Goal: Navigation & Orientation: Find specific page/section

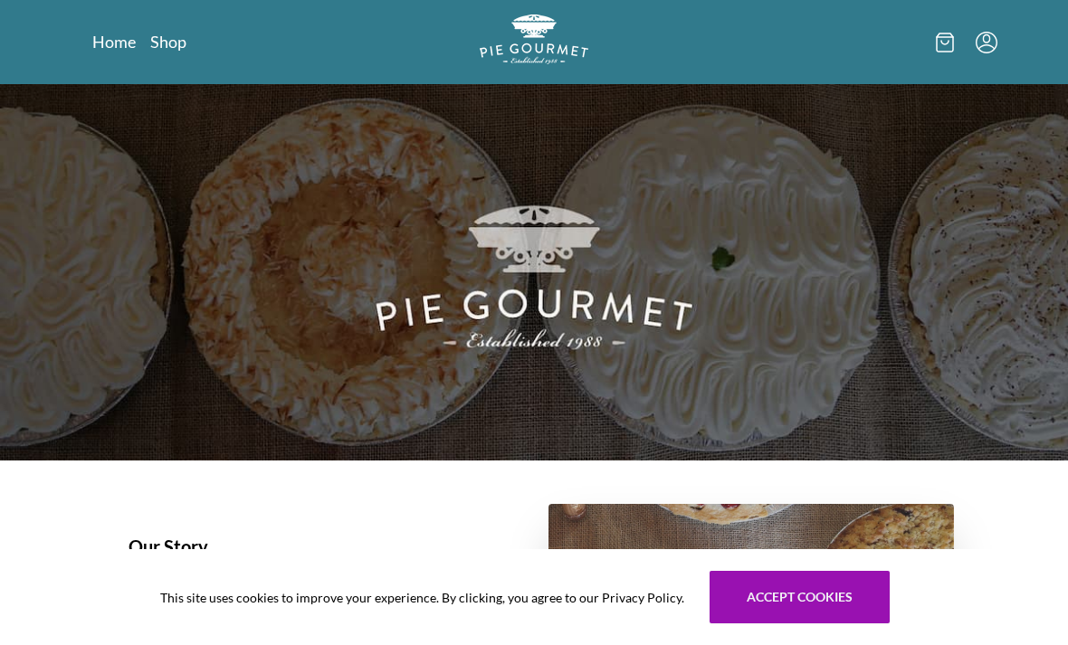
click at [164, 46] on link "Shop" at bounding box center [168, 42] width 36 height 22
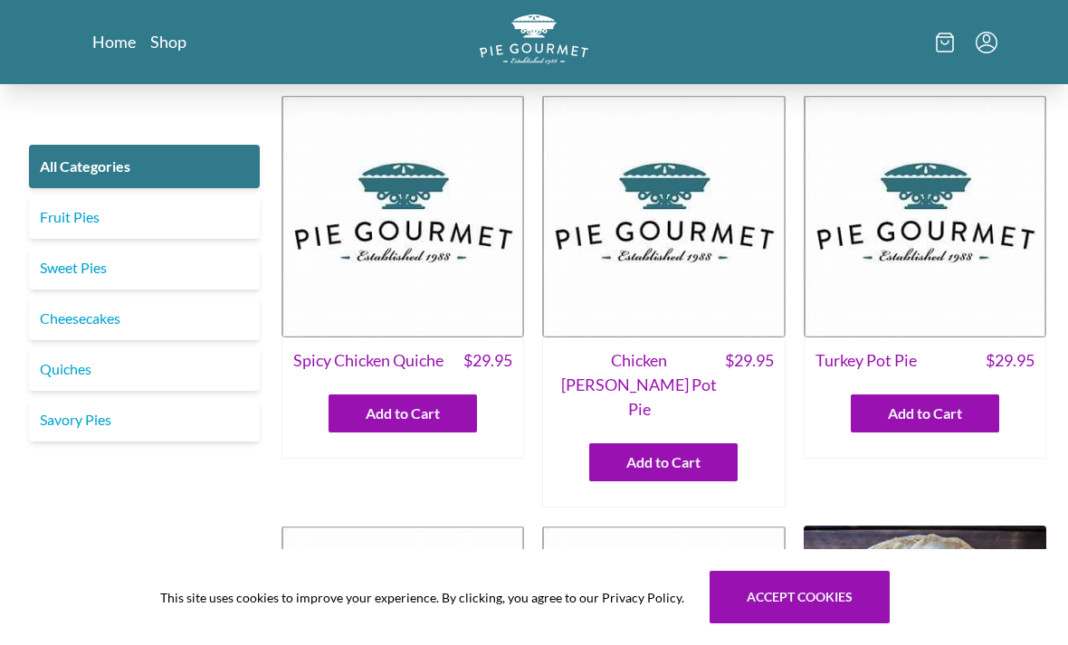
click at [101, 368] on link "Quiches" at bounding box center [144, 369] width 231 height 43
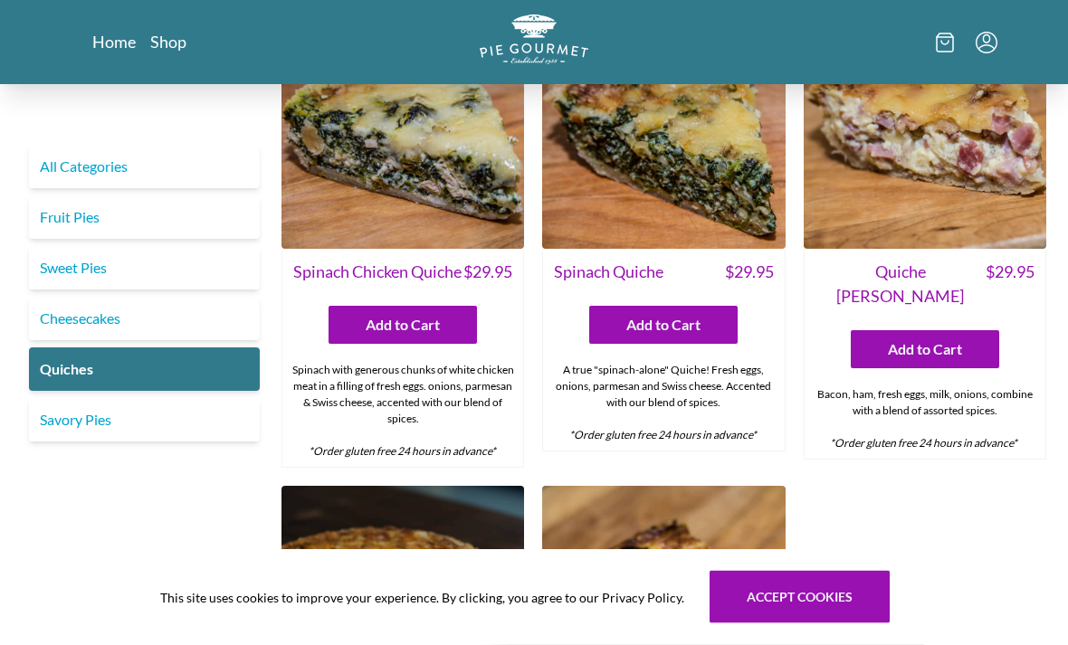
scroll to position [600, 0]
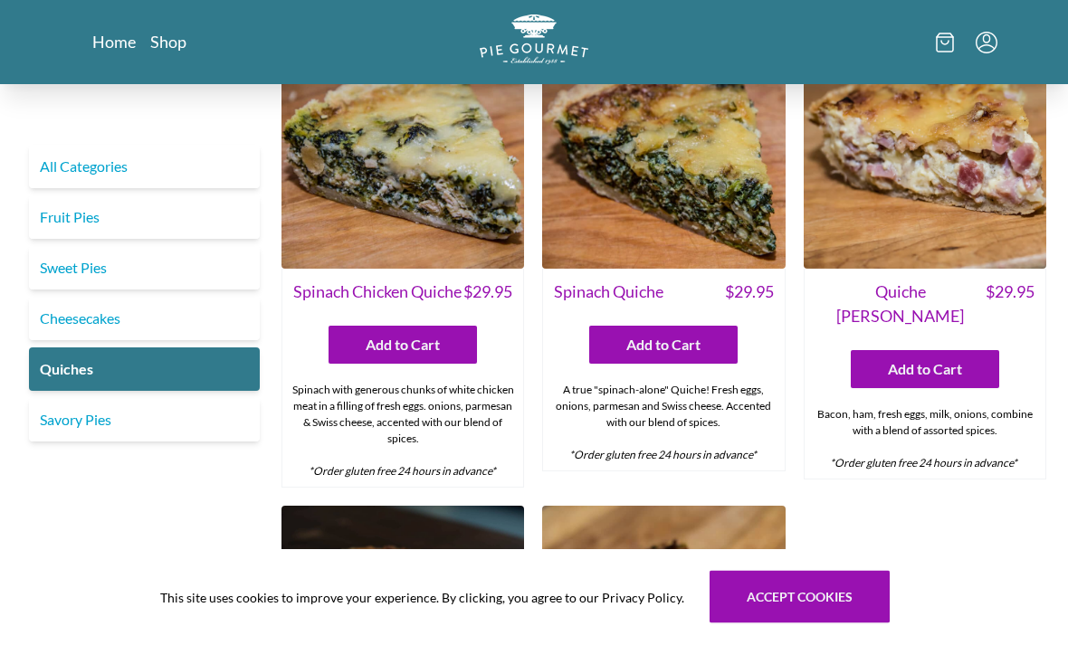
click at [114, 201] on link "Fruit Pies" at bounding box center [144, 217] width 231 height 43
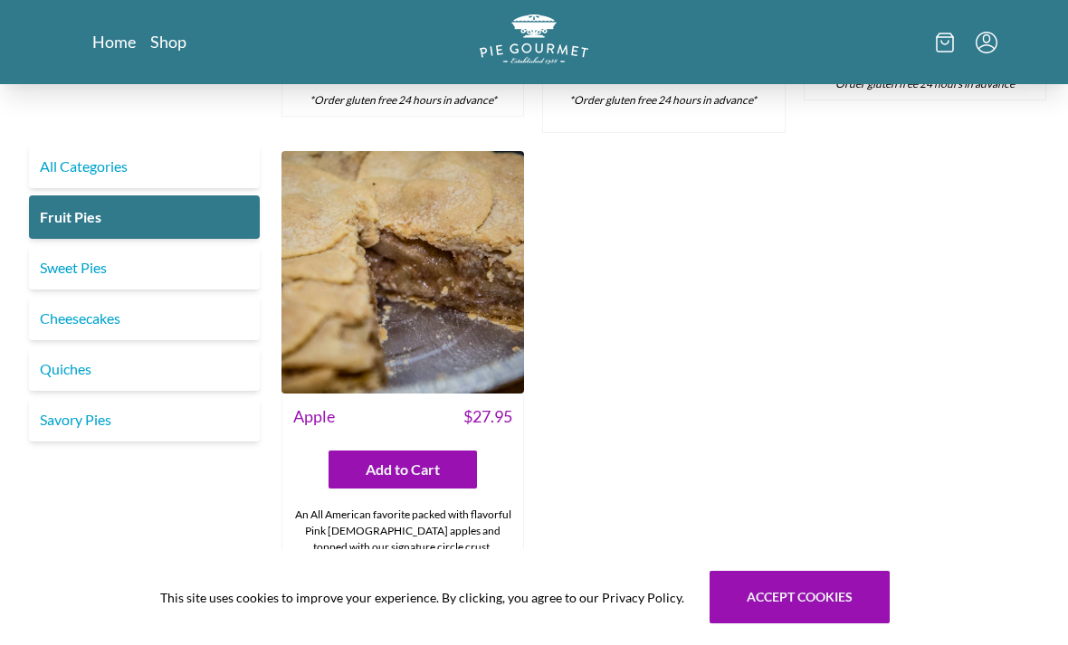
scroll to position [1427, 0]
click at [121, 268] on link "Sweet Pies" at bounding box center [144, 267] width 231 height 43
